Goal: Navigation & Orientation: Go to known website

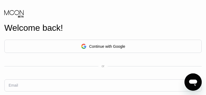
click at [108, 48] on div "Continue with Google" at bounding box center [107, 46] width 36 height 4
